Goal: Find specific page/section: Find specific page/section

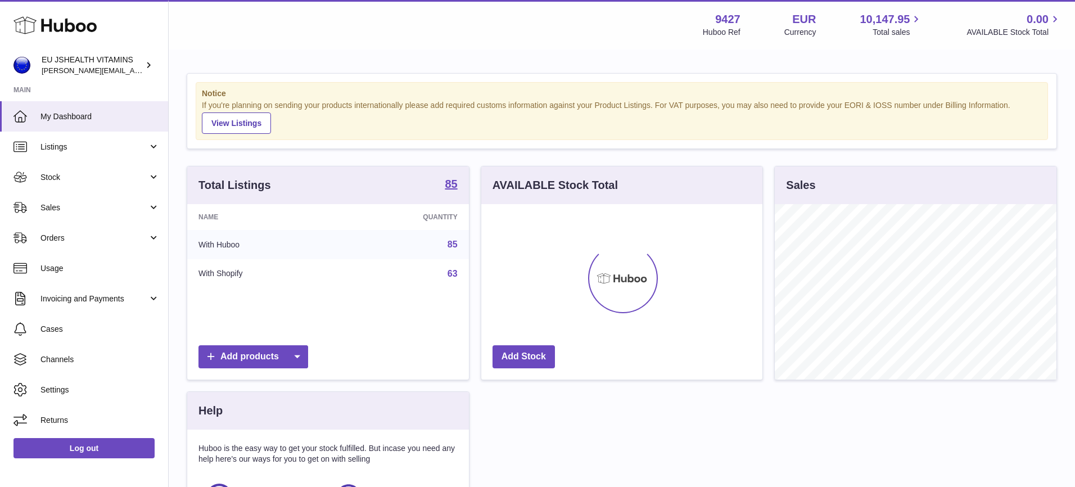
scroll to position [175, 281]
click at [69, 328] on span "Cases" at bounding box center [99, 329] width 119 height 11
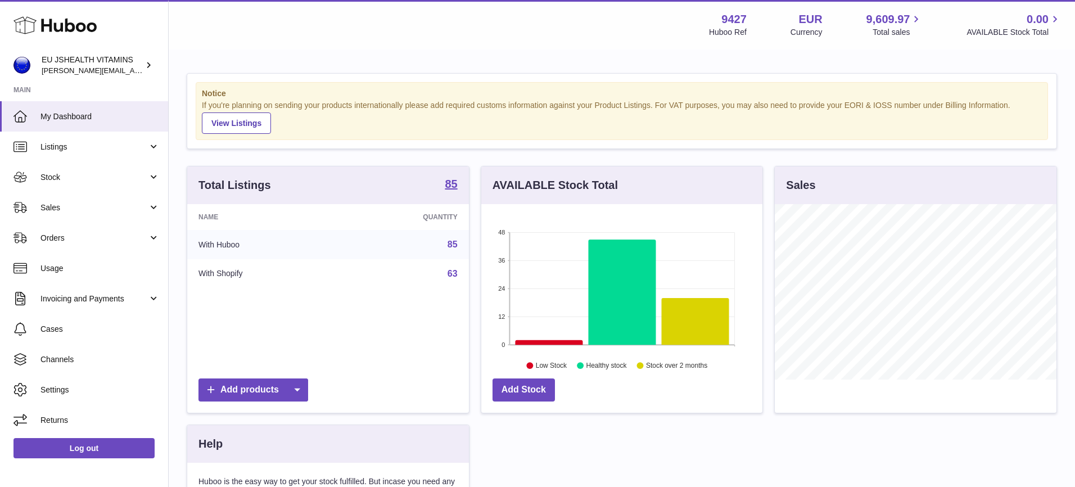
scroll to position [175, 281]
click at [81, 332] on span "Cases" at bounding box center [99, 329] width 119 height 11
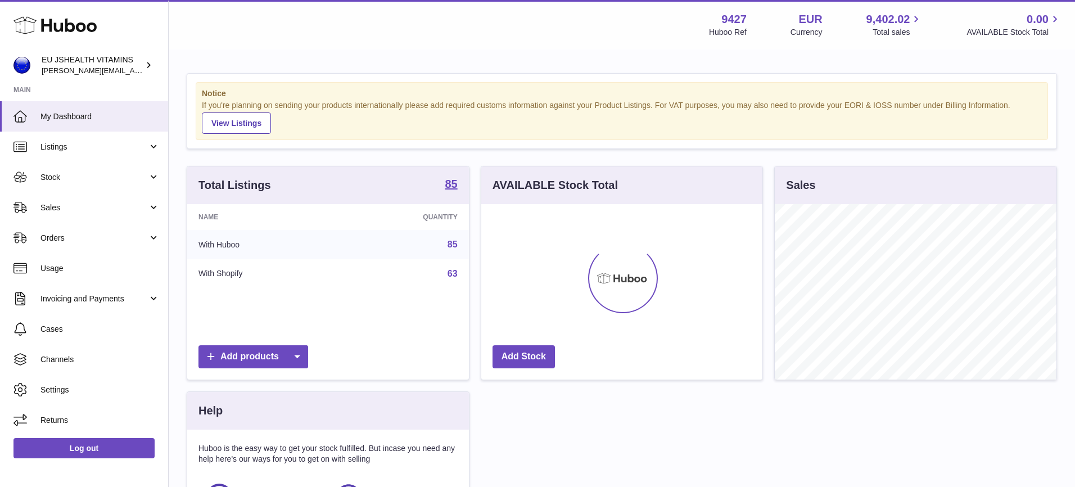
scroll to position [175, 281]
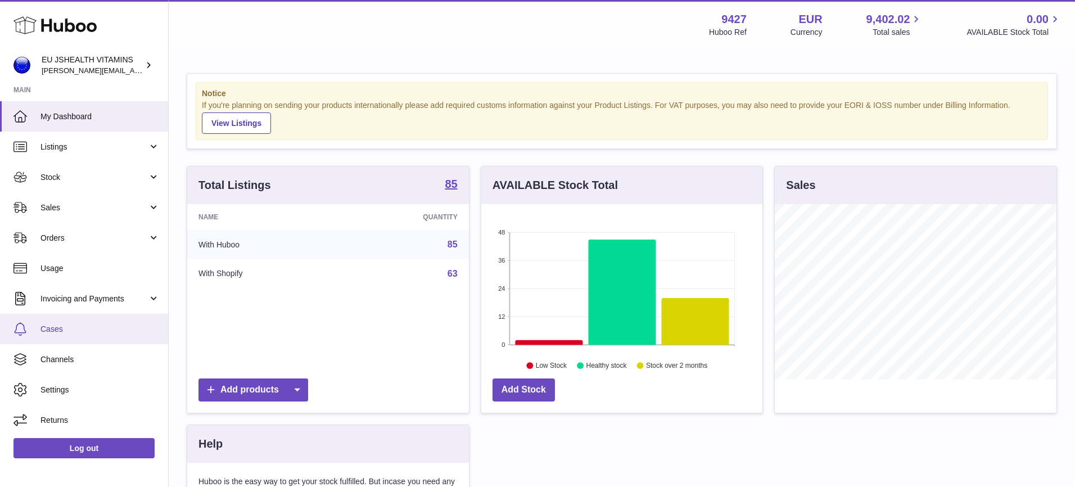
click at [103, 335] on link "Cases" at bounding box center [84, 329] width 168 height 30
